Goal: Navigation & Orientation: Find specific page/section

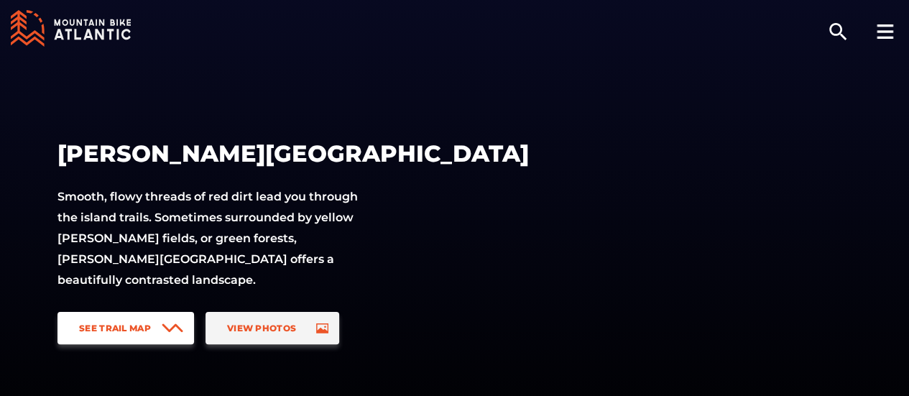
click at [96, 327] on span "See Trail Map" at bounding box center [115, 328] width 72 height 11
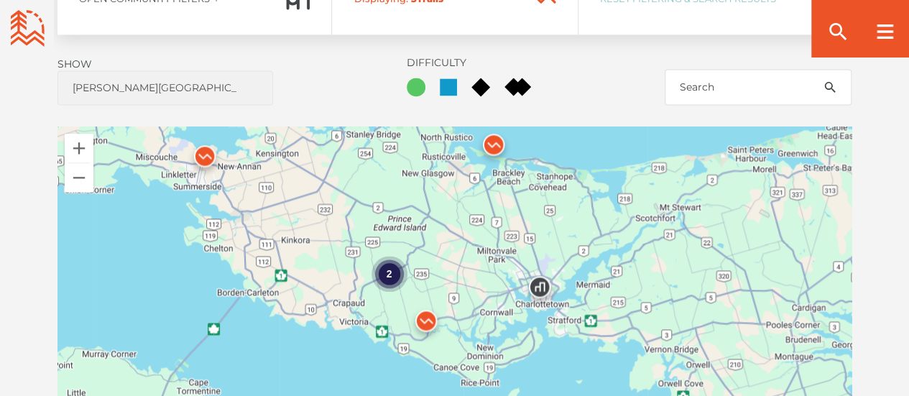
scroll to position [1034, 0]
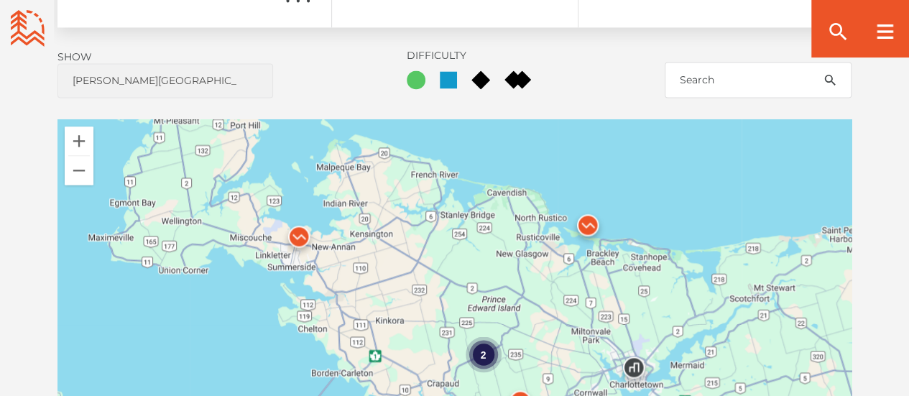
drag, startPoint x: 435, startPoint y: 195, endPoint x: 512, endPoint y: 262, distance: 101.8
click at [512, 262] on div "2" at bounding box center [454, 298] width 794 height 359
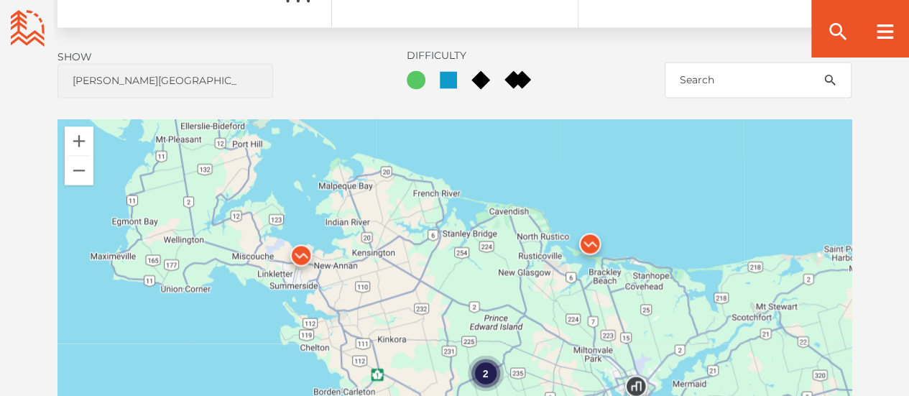
drag, startPoint x: 411, startPoint y: 201, endPoint x: 427, endPoint y: 201, distance: 16.5
click at [428, 202] on div "2" at bounding box center [454, 298] width 794 height 359
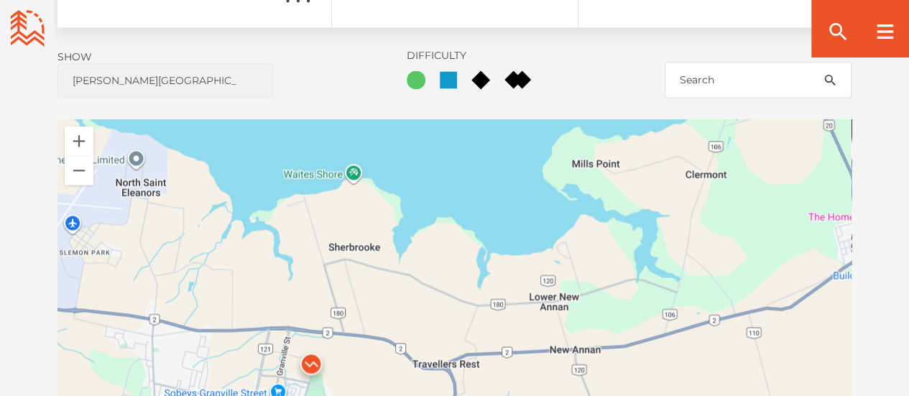
drag, startPoint x: 330, startPoint y: 307, endPoint x: 372, endPoint y: 113, distance: 198.5
click at [372, 119] on div at bounding box center [454, 298] width 794 height 359
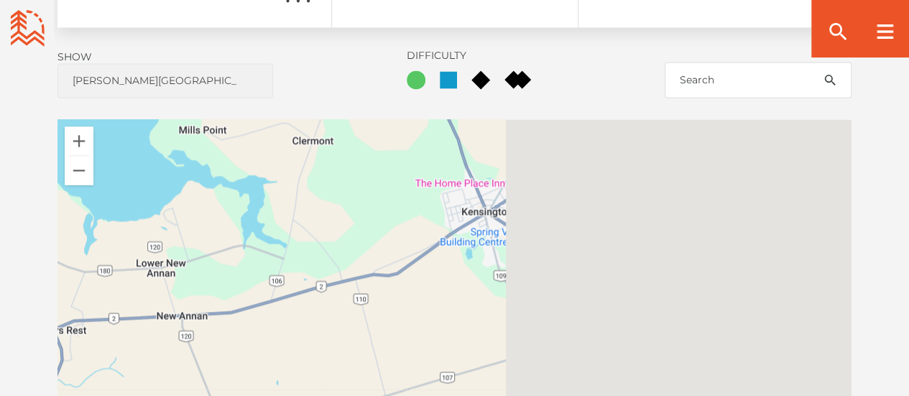
drag, startPoint x: 774, startPoint y: 176, endPoint x: 226, endPoint y: 257, distance: 554.8
click at [236, 262] on div at bounding box center [454, 298] width 794 height 359
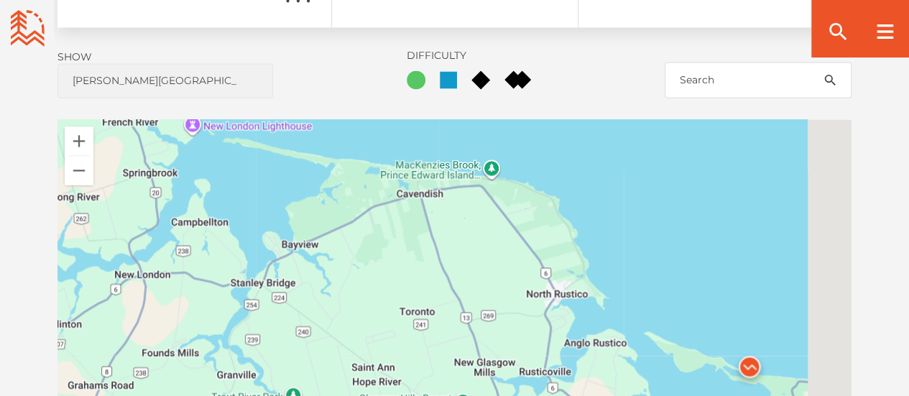
drag, startPoint x: 708, startPoint y: 190, endPoint x: 444, endPoint y: 300, distance: 285.3
click at [444, 300] on div at bounding box center [454, 298] width 794 height 359
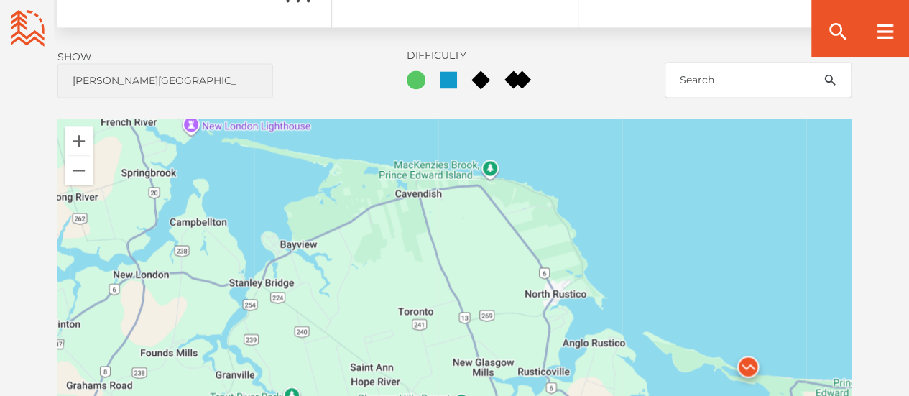
click at [746, 343] on img at bounding box center [747, 370] width 55 height 55
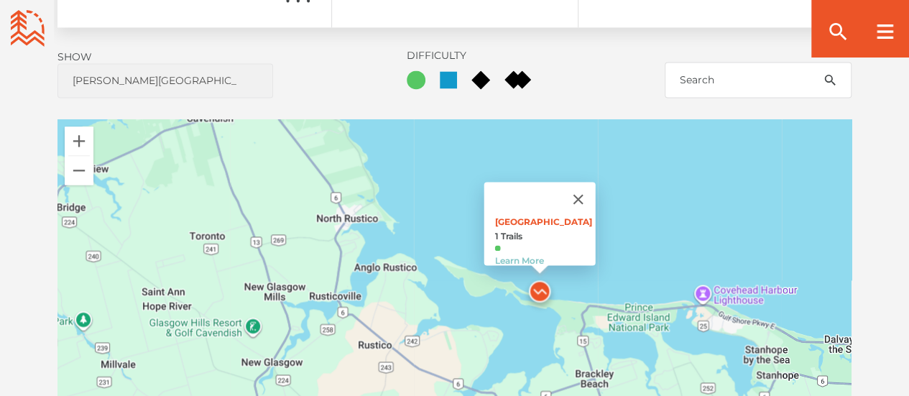
drag, startPoint x: 744, startPoint y: 310, endPoint x: 555, endPoint y: 244, distance: 199.9
click at [555, 267] on img at bounding box center [539, 294] width 55 height 55
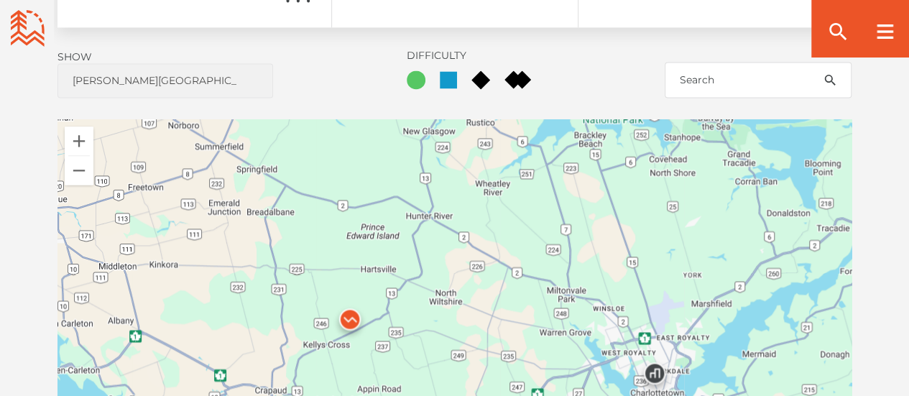
drag, startPoint x: 521, startPoint y: 292, endPoint x: 532, endPoint y: 102, distance: 190.7
click at [532, 119] on div "Robinsons Island 1 Trails Learn More" at bounding box center [454, 298] width 794 height 359
click at [356, 315] on div "2" at bounding box center [351, 333] width 36 height 36
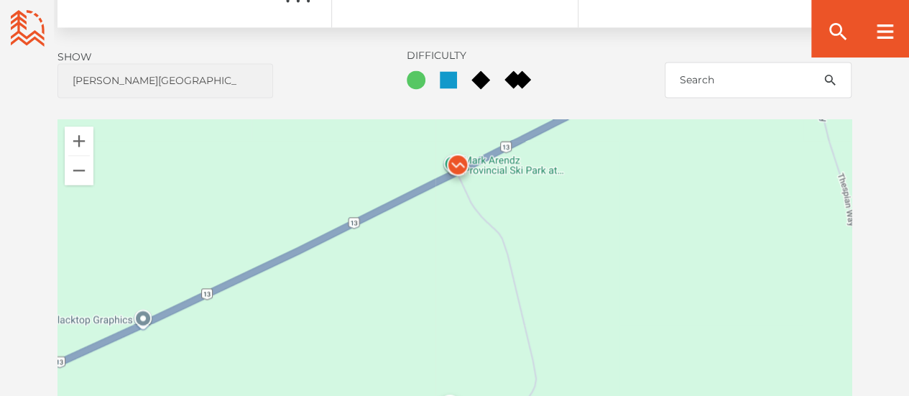
click at [452, 141] on img at bounding box center [457, 168] width 55 height 55
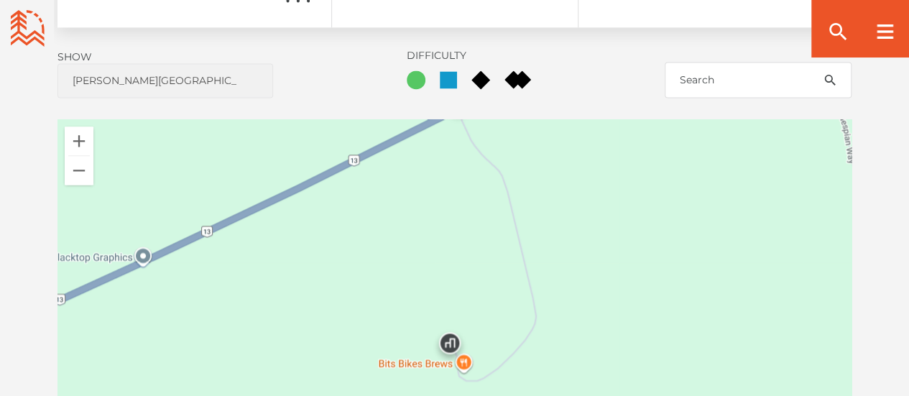
drag, startPoint x: 596, startPoint y: 350, endPoint x: 575, endPoint y: 62, distance: 288.8
click at [575, 62] on div "Open Community Filters Displaying: 5 Trail Network s Reset Filtering & Search R…" at bounding box center [454, 241] width 909 height 572
